Goal: Task Accomplishment & Management: Use online tool/utility

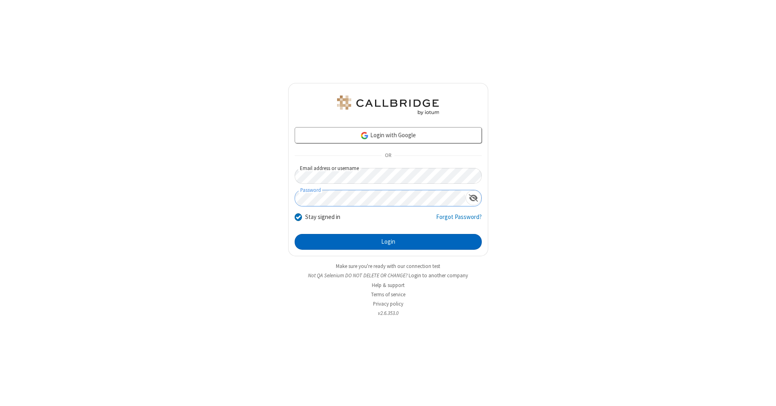
click at [388, 242] on button "Login" at bounding box center [388, 242] width 187 height 16
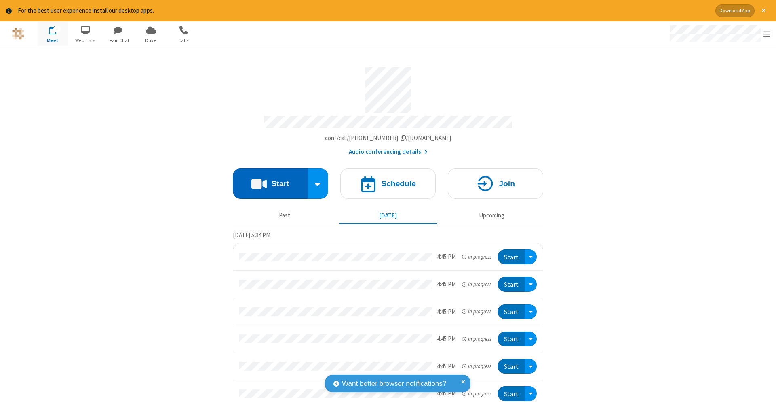
click at [267, 179] on button "Start" at bounding box center [270, 183] width 75 height 30
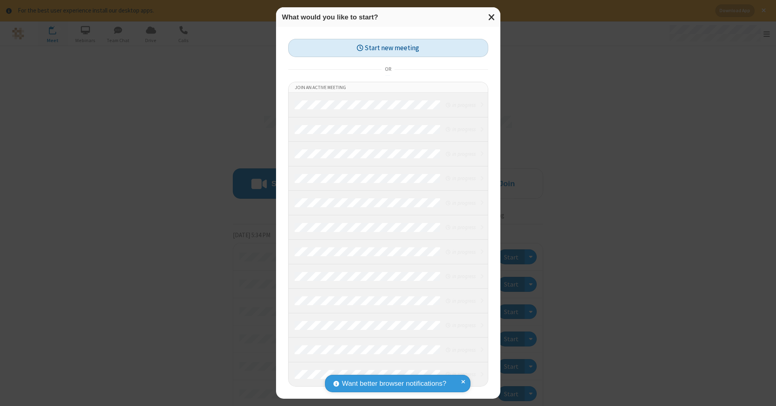
click at [388, 48] on button "Start new meeting" at bounding box center [388, 48] width 200 height 18
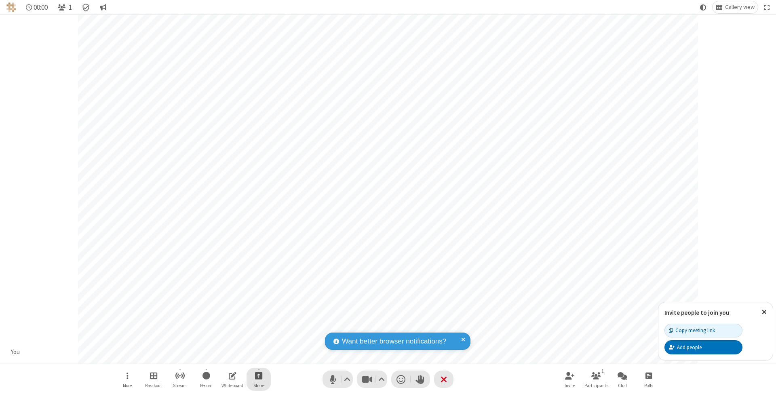
click at [258, 376] on span "Start sharing" at bounding box center [259, 376] width 8 height 10
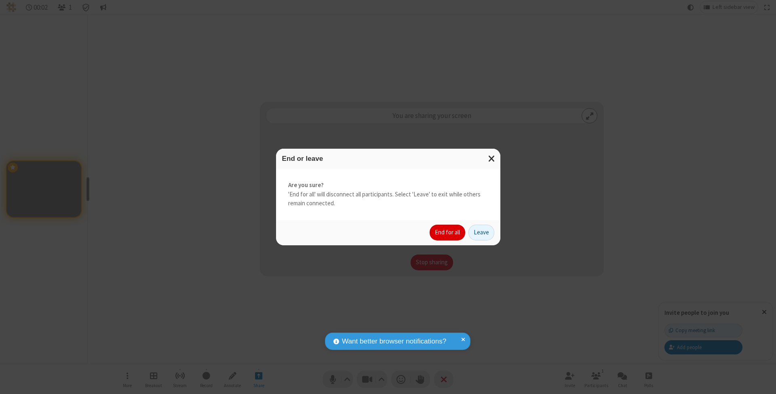
click at [448, 232] on button "End for all" at bounding box center [448, 233] width 36 height 16
